Goal: Task Accomplishment & Management: Manage account settings

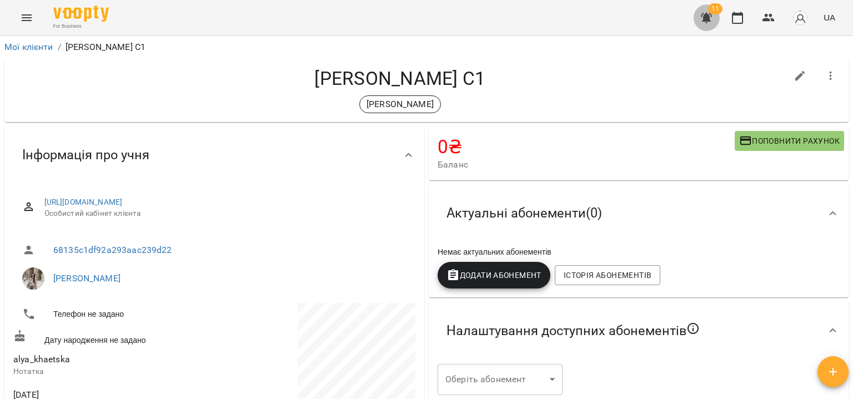
click at [705, 19] on icon "button" at bounding box center [706, 18] width 11 height 11
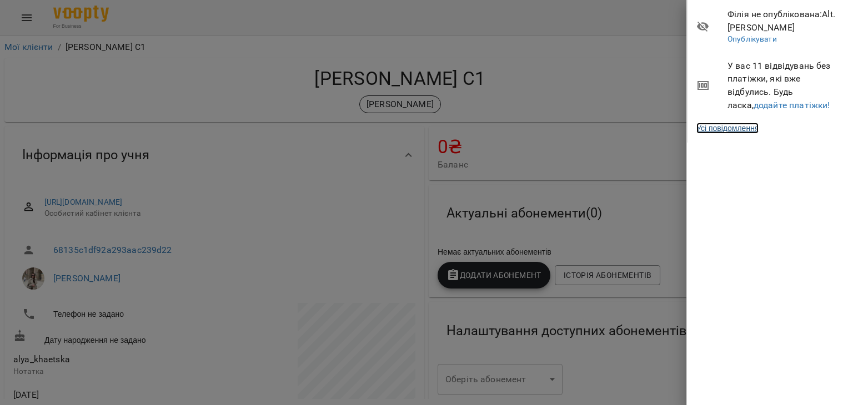
click at [722, 134] on link "Усі повідомлення" at bounding box center [727, 128] width 62 height 11
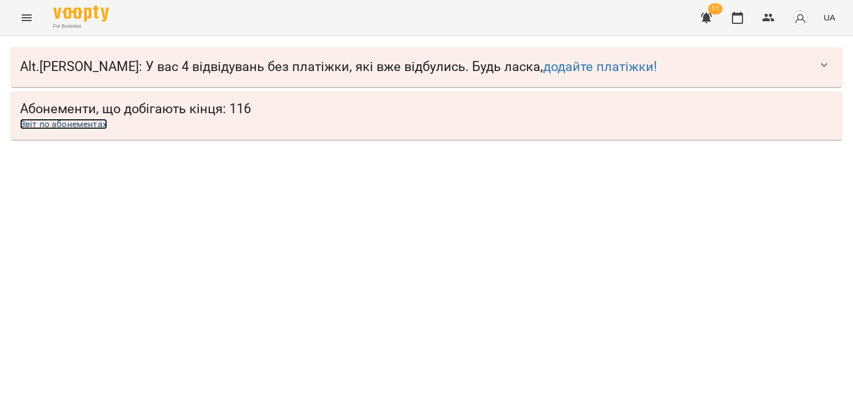
click at [86, 125] on link "Звіт по абонементах" at bounding box center [63, 124] width 87 height 11
click at [543, 67] on link "додайте платіжки!" at bounding box center [600, 67] width 114 height 16
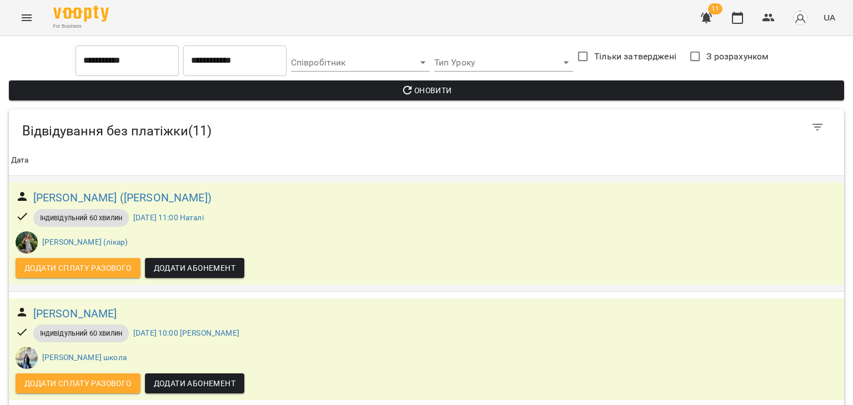
scroll to position [359, 0]
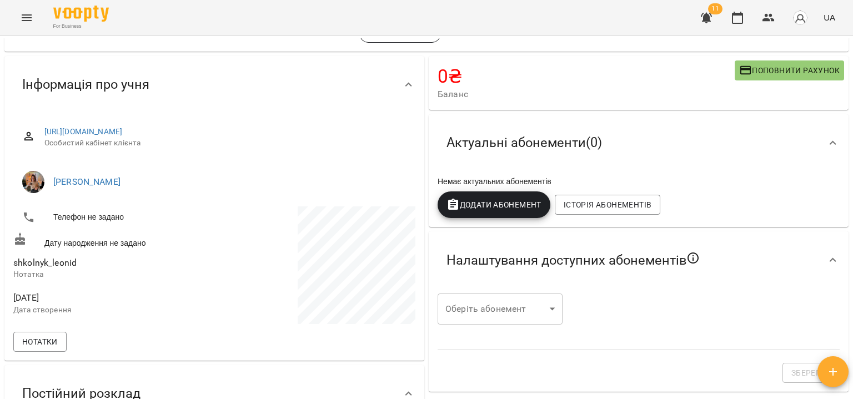
scroll to position [51, 0]
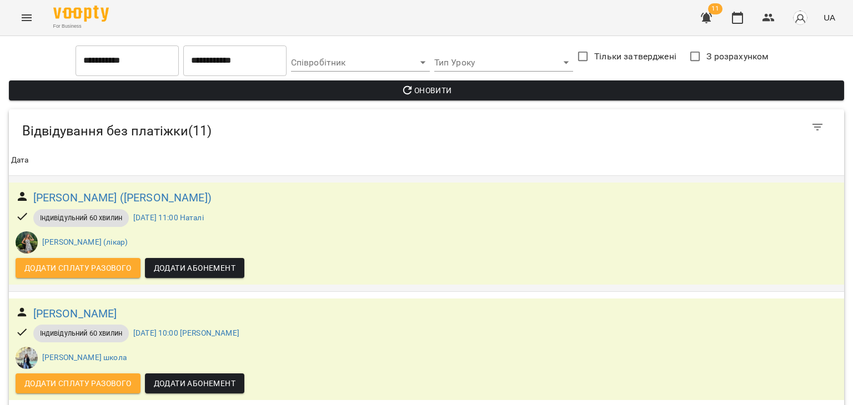
scroll to position [629, 0]
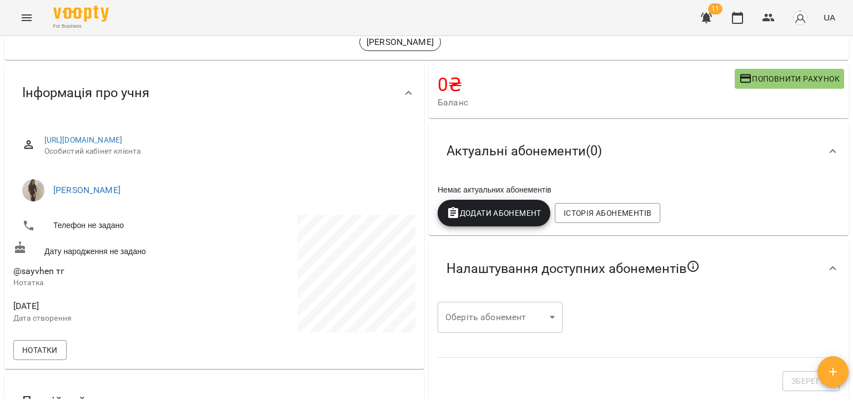
scroll to position [57, 0]
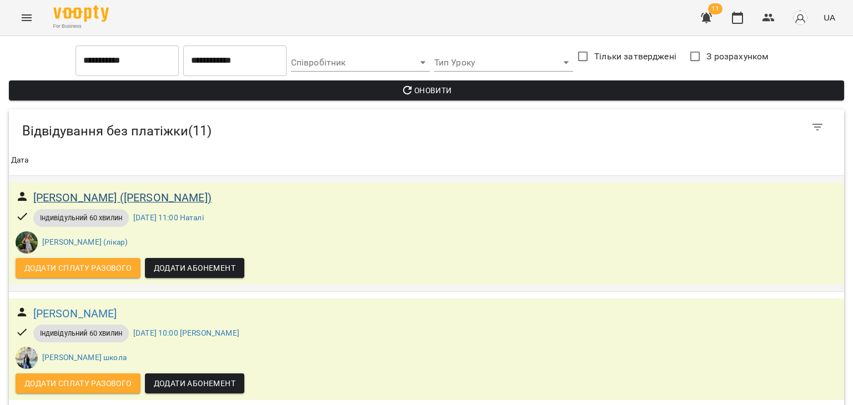
scroll to position [682, 0]
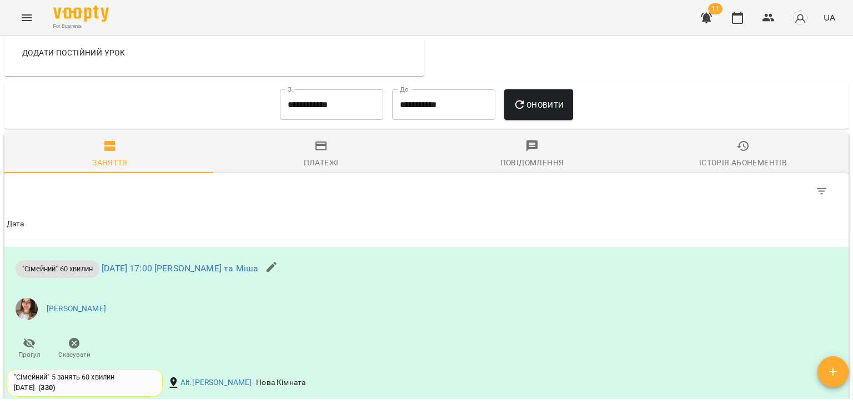
scroll to position [1140, 0]
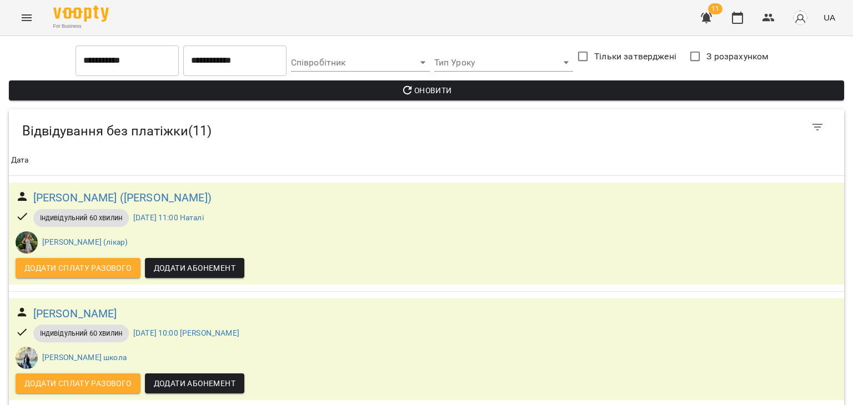
scroll to position [755, 0]
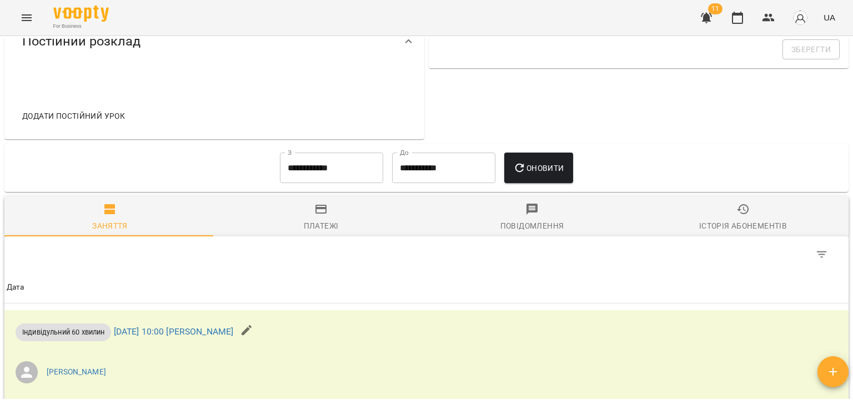
scroll to position [636, 0]
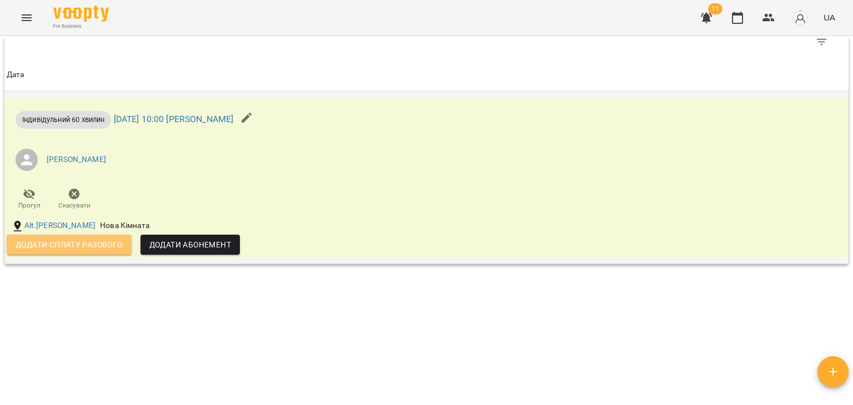
click at [119, 243] on span "Додати сплату разового" at bounding box center [69, 244] width 107 height 13
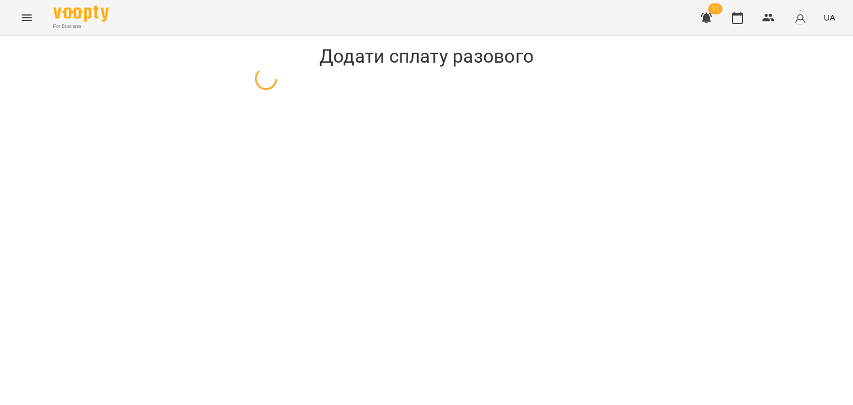
select select "**********"
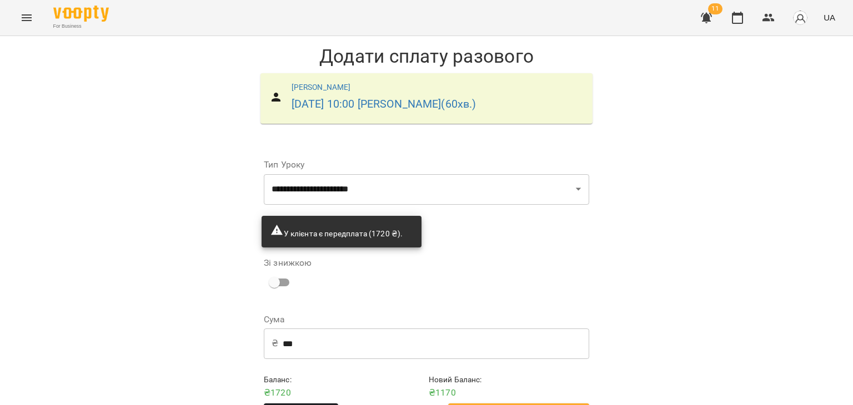
scroll to position [39, 0]
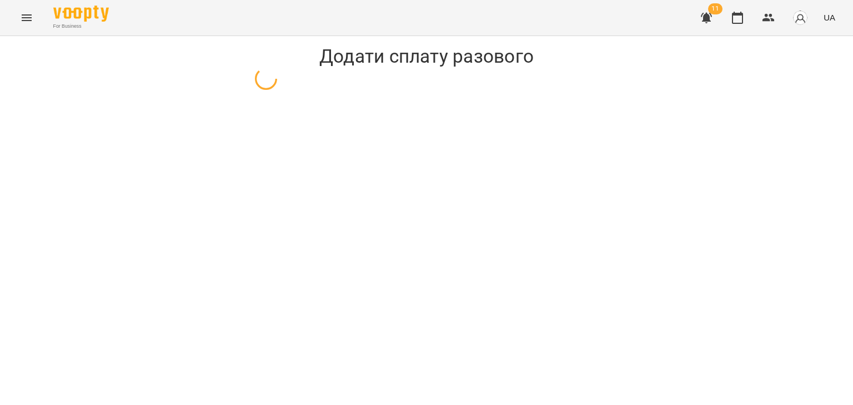
select select "**********"
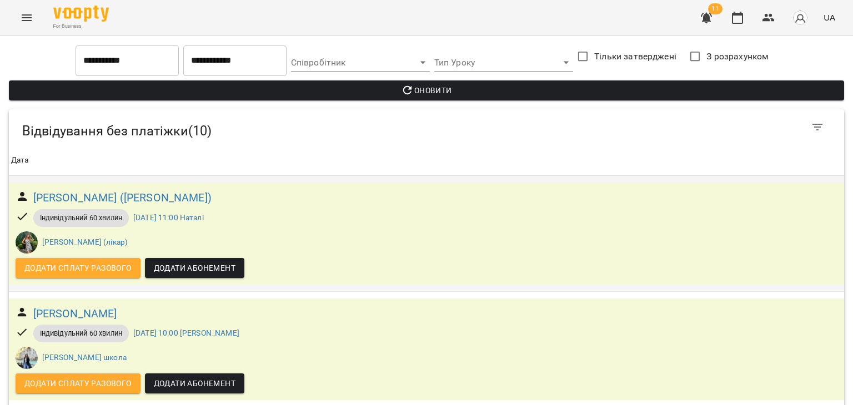
scroll to position [895, 0]
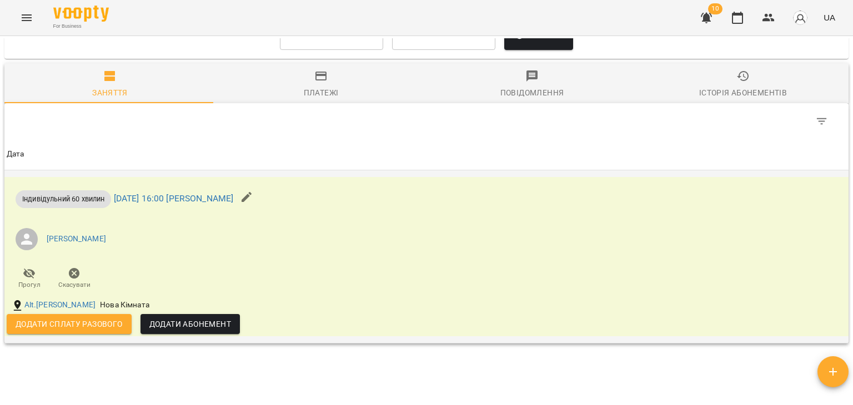
scroll to position [555, 0]
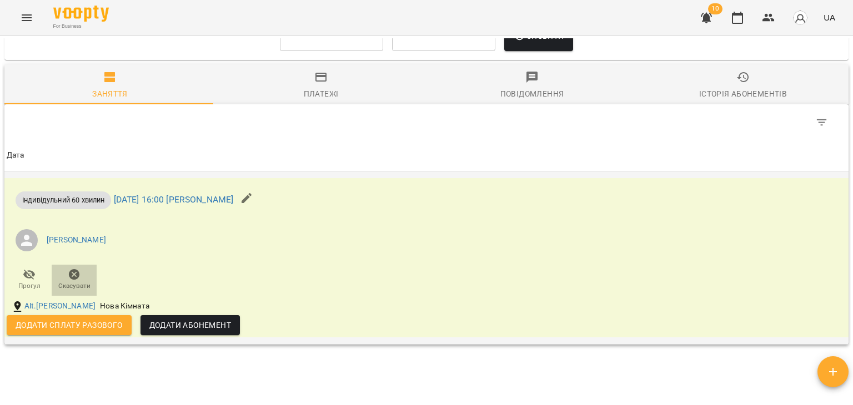
click at [74, 274] on icon "button" at bounding box center [74, 274] width 13 height 13
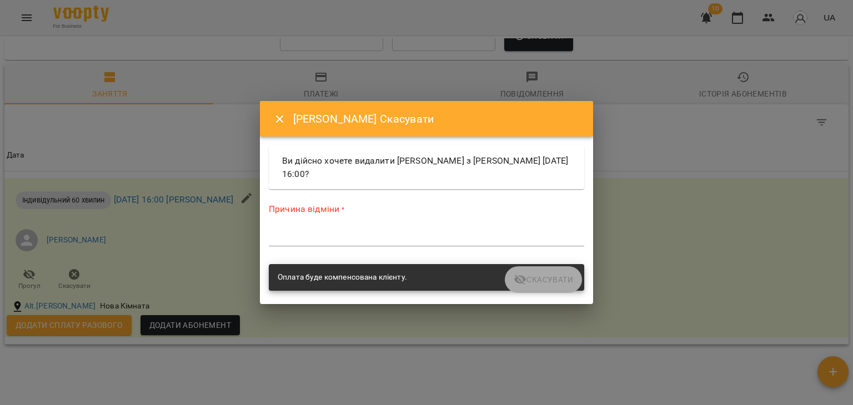
drag, startPoint x: 371, startPoint y: 224, endPoint x: 373, endPoint y: 235, distance: 11.7
click at [373, 235] on div "Причина відміни * *" at bounding box center [426, 227] width 315 height 48
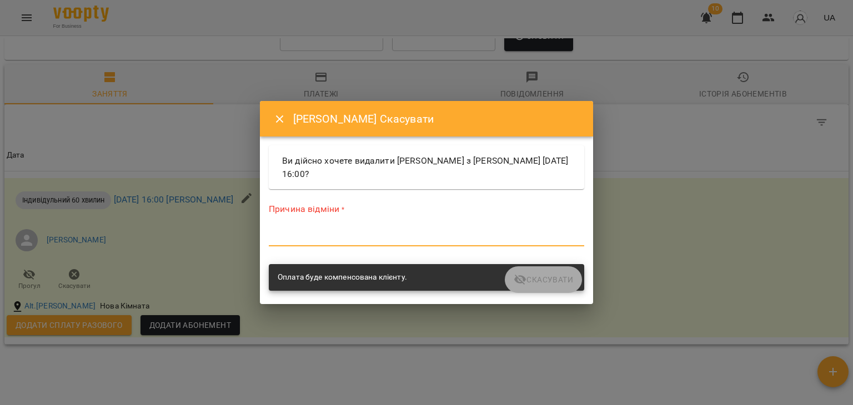
click at [373, 235] on textarea at bounding box center [426, 237] width 315 height 11
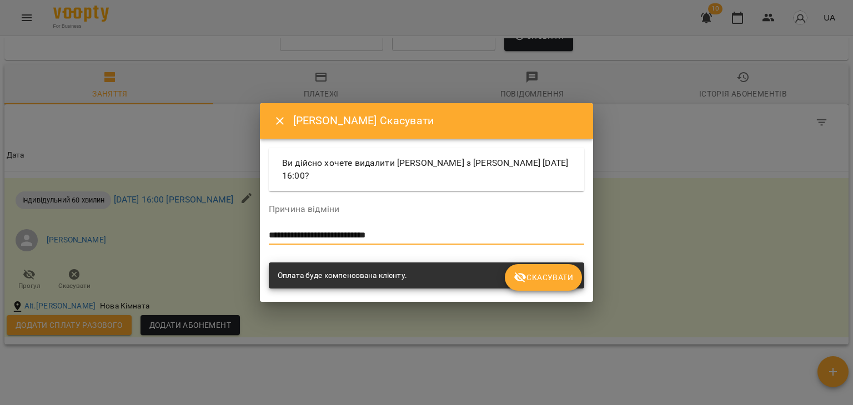
type textarea "**********"
click at [536, 278] on span "Скасувати" at bounding box center [543, 277] width 59 height 13
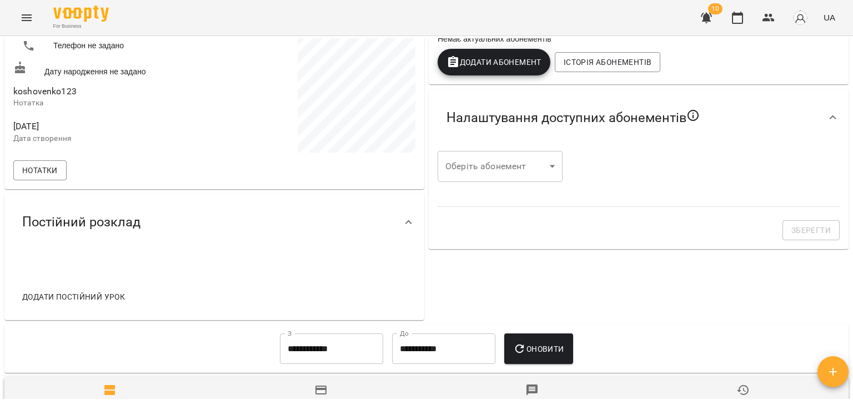
scroll to position [0, 0]
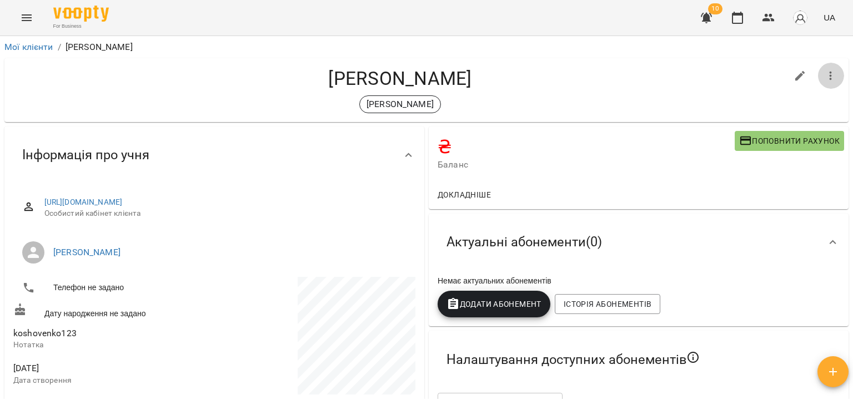
click at [830, 79] on icon "button" at bounding box center [831, 76] width 2 height 9
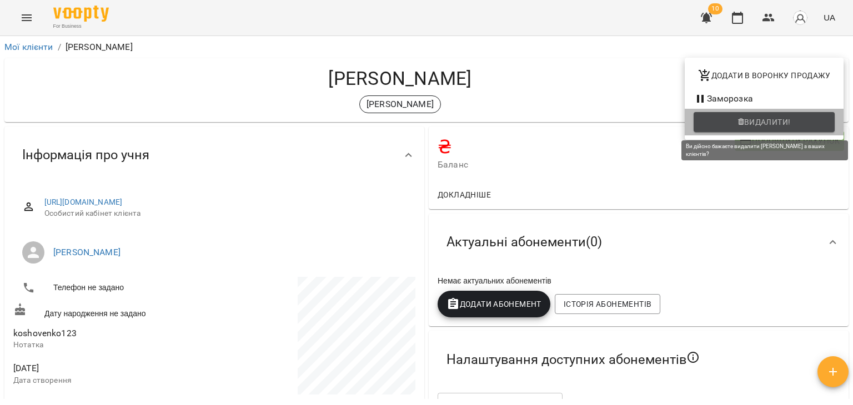
click at [725, 124] on span "Видалити!" at bounding box center [763, 121] width 123 height 13
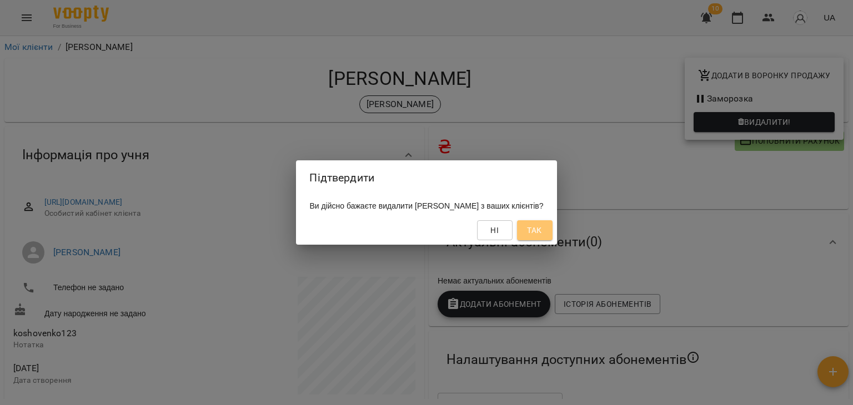
click at [541, 236] on span "Так" at bounding box center [534, 230] width 14 height 13
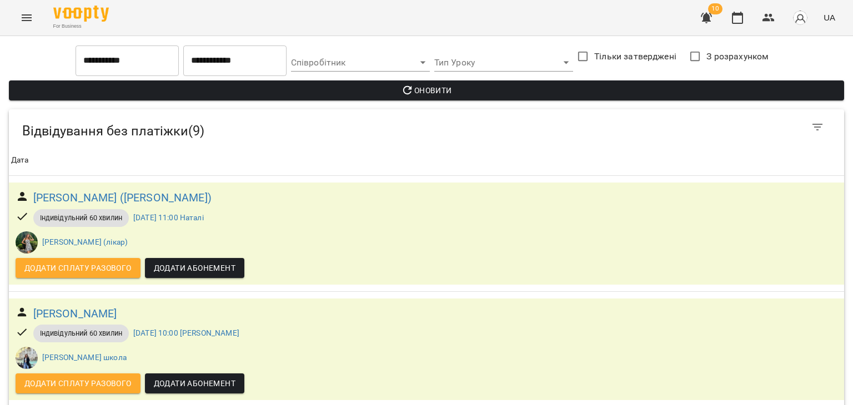
scroll to position [791, 0]
